Goal: Check status

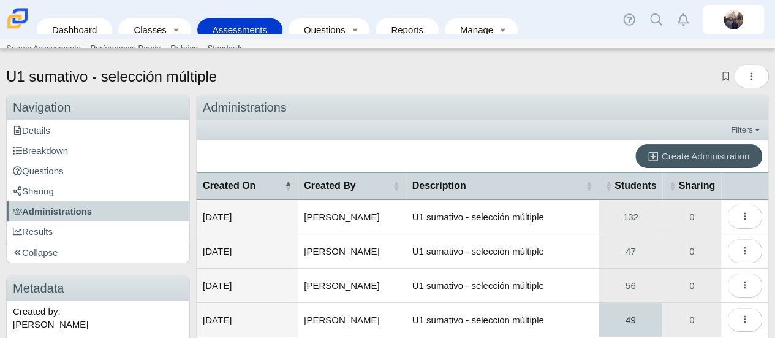
scroll to position [61, 0]
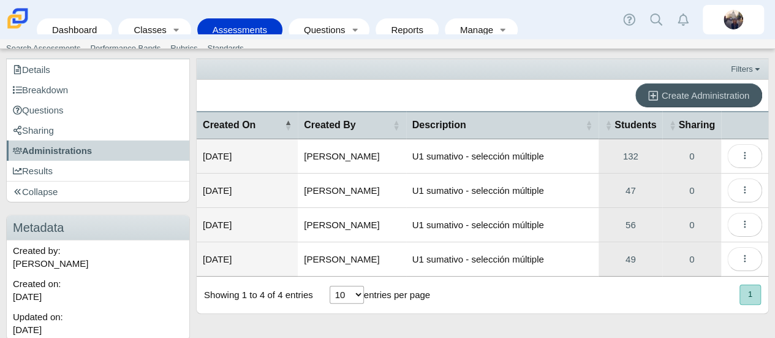
drag, startPoint x: 88, startPoint y: 171, endPoint x: 275, endPoint y: 193, distance: 188.1
click at [89, 171] on link "Results" at bounding box center [98, 170] width 183 height 20
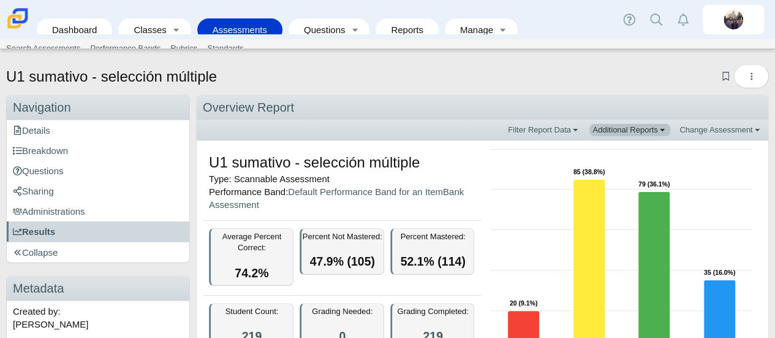
click at [627, 129] on link "Additional Reports" at bounding box center [629, 130] width 81 height 12
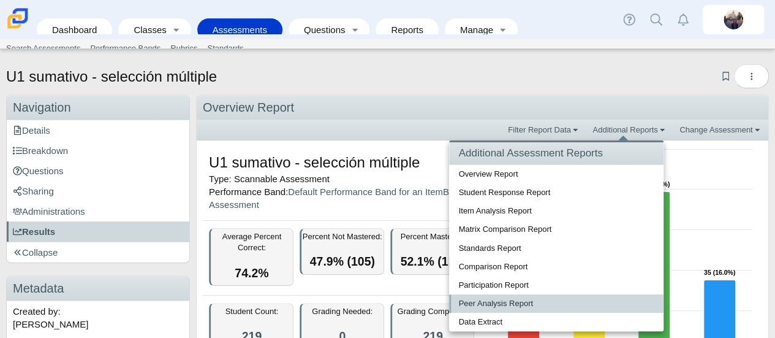
click at [477, 306] on link "Peer Analysis Report" at bounding box center [556, 303] width 214 height 18
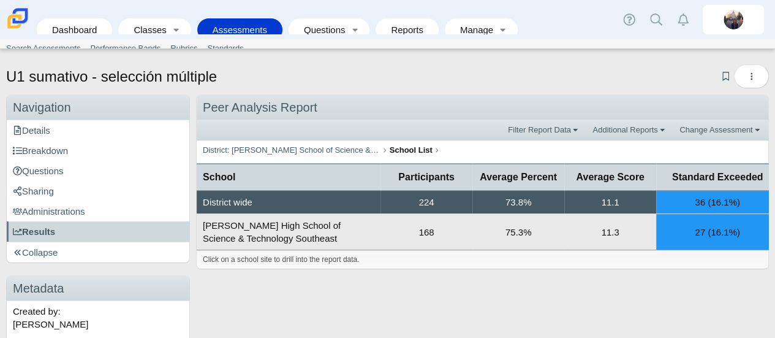
click at [426, 235] on td "168" at bounding box center [426, 232] width 92 height 36
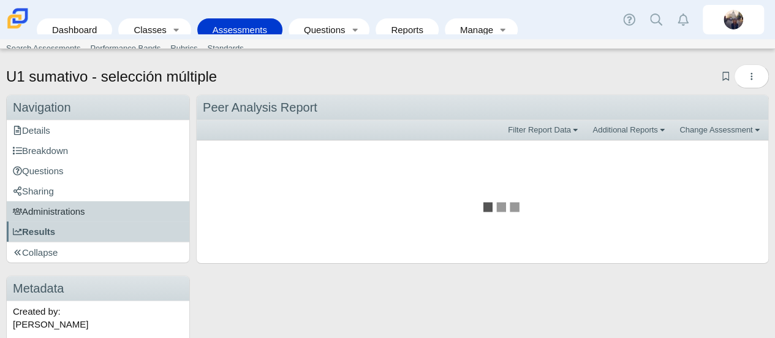
click at [70, 209] on span "Administrations" at bounding box center [49, 211] width 72 height 10
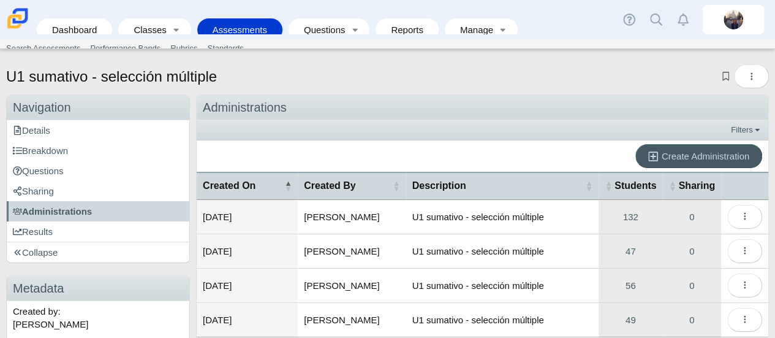
scroll to position [61, 0]
